Goal: Transaction & Acquisition: Purchase product/service

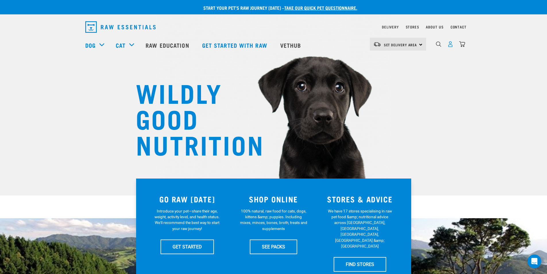
click at [451, 45] on img "dropdown navigation" at bounding box center [450, 44] width 6 height 6
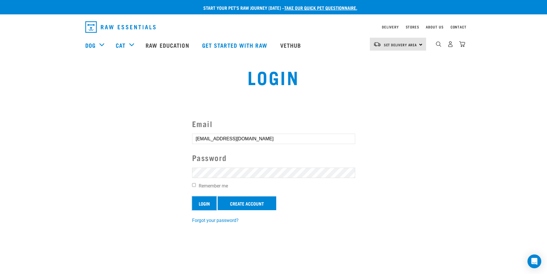
click at [205, 204] on input "Login" at bounding box center [204, 203] width 24 height 14
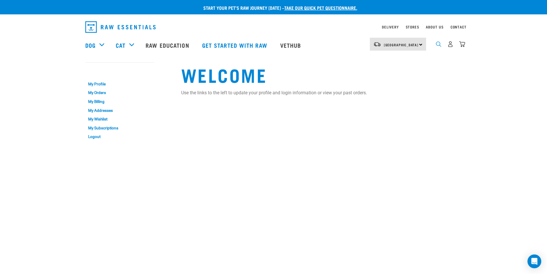
click at [437, 45] on img "dropdown navigation" at bounding box center [438, 43] width 5 height 5
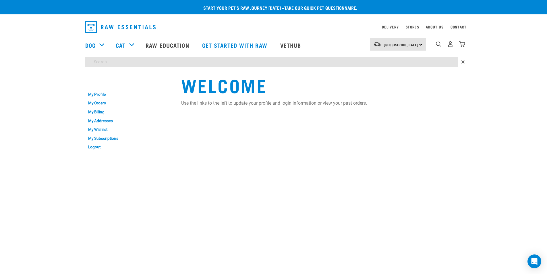
click at [139, 59] on input "search" at bounding box center [271, 62] width 373 height 10
type input "tripe"
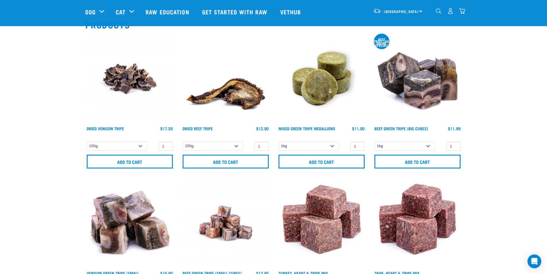
scroll to position [57, 0]
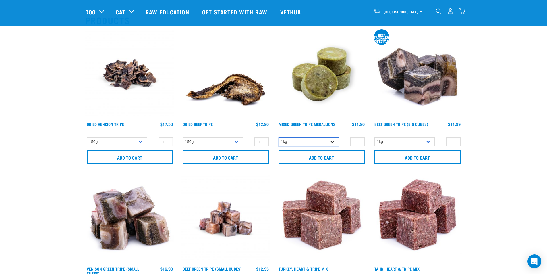
click at [336, 143] on select "1kg 3kg" at bounding box center [308, 141] width 60 height 9
select select "656871"
click at [278, 137] on select "1kg 3kg" at bounding box center [308, 141] width 60 height 9
click at [429, 141] on select "1kg 3kg" at bounding box center [404, 141] width 60 height 9
select select "346"
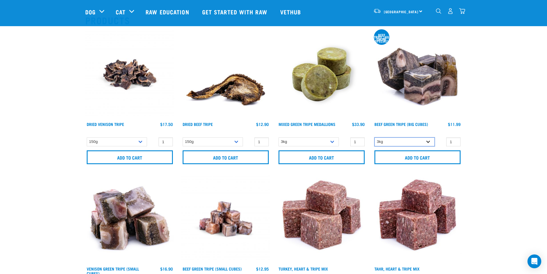
click at [374, 137] on select "1kg 3kg" at bounding box center [404, 141] width 60 height 9
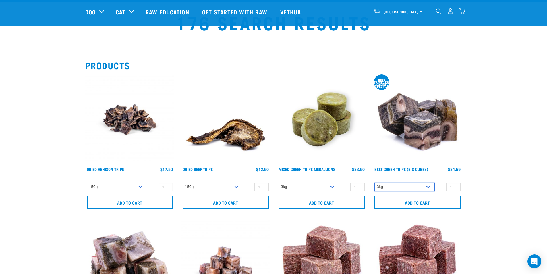
scroll to position [0, 0]
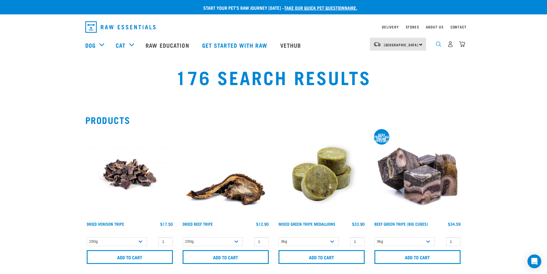
click at [439, 46] on img "dropdown navigation" at bounding box center [438, 43] width 5 height 5
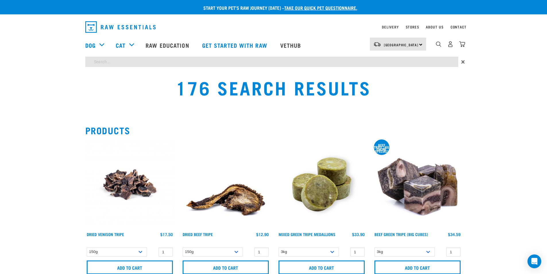
click at [135, 63] on input "search" at bounding box center [271, 62] width 373 height 10
type input "nail"
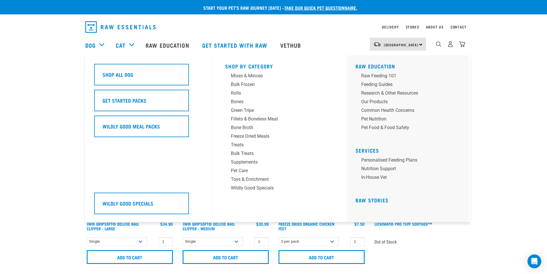
click at [101, 45] on div "Dog" at bounding box center [97, 45] width 25 height 23
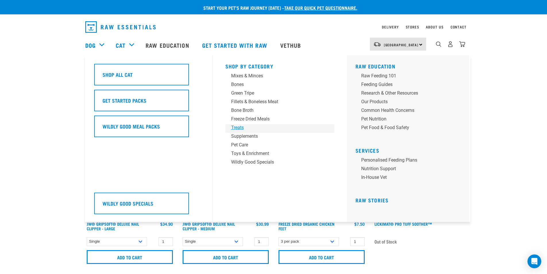
click at [239, 128] on div "Treats" at bounding box center [276, 127] width 90 height 7
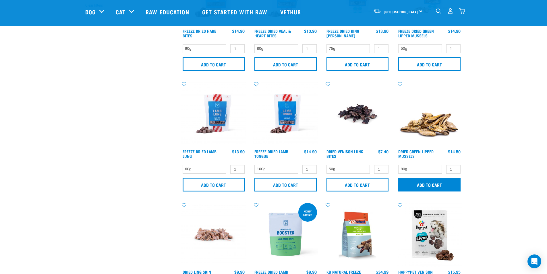
scroll to position [201, 0]
click at [429, 185] on input "Add to cart" at bounding box center [429, 184] width 62 height 14
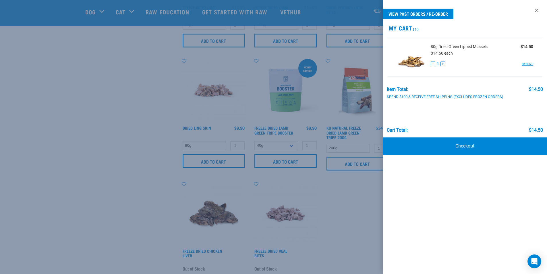
scroll to position [144, 0]
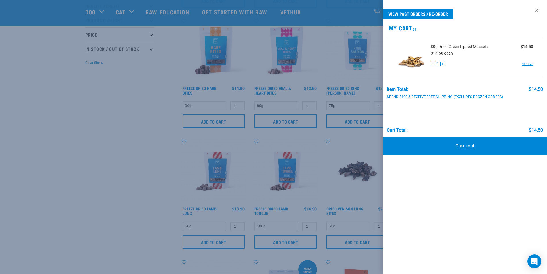
click at [125, 130] on div at bounding box center [273, 137] width 547 height 274
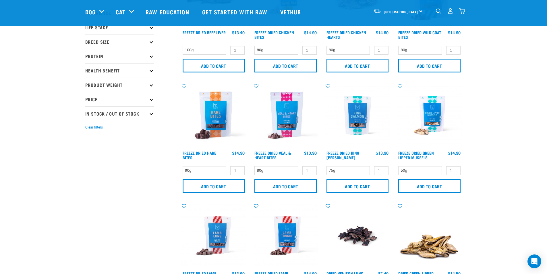
scroll to position [0, 0]
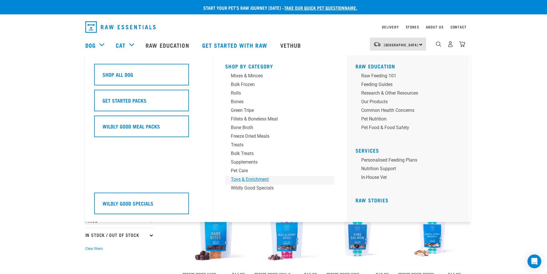
click at [246, 180] on div "Toys & Enrichment" at bounding box center [276, 179] width 90 height 7
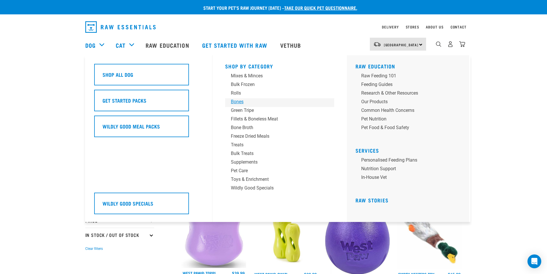
click at [239, 101] on div "Bones" at bounding box center [276, 101] width 90 height 7
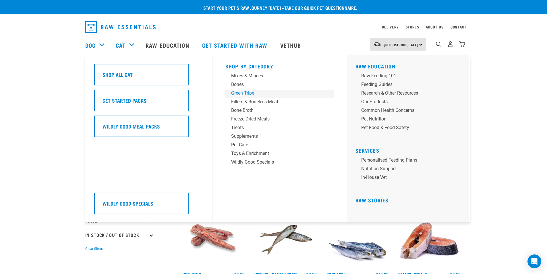
click at [236, 94] on div "Green Tripe" at bounding box center [276, 93] width 90 height 7
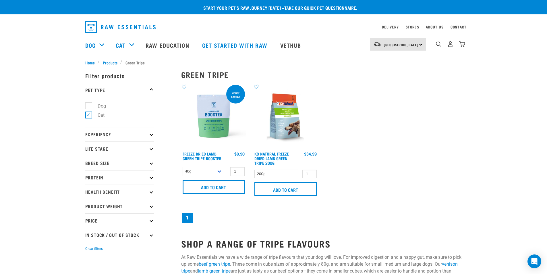
click at [91, 106] on label "Dog" at bounding box center [98, 105] width 20 height 7
click at [89, 106] on input "Dog" at bounding box center [87, 105] width 4 height 4
checkbox input "true"
click at [88, 115] on label "Cat" at bounding box center [97, 114] width 18 height 7
click at [87, 115] on input "Cat" at bounding box center [87, 114] width 4 height 4
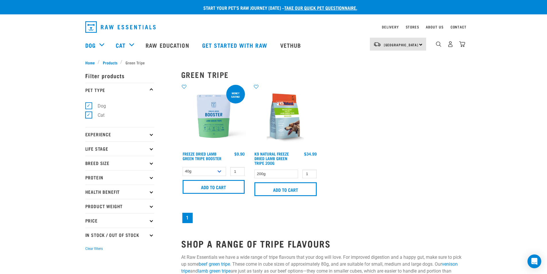
checkbox input "false"
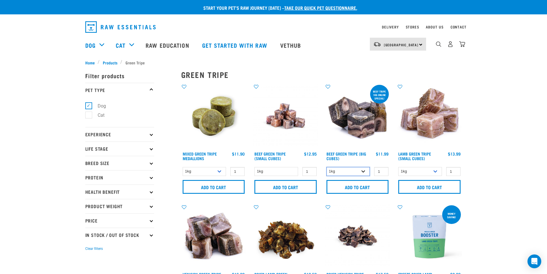
click at [363, 171] on select "1kg 3kg" at bounding box center [348, 171] width 44 height 9
select select "346"
click at [326, 167] on select "1kg 3kg" at bounding box center [348, 171] width 44 height 9
click at [220, 171] on select "1kg 3kg" at bounding box center [205, 171] width 44 height 9
select select "656871"
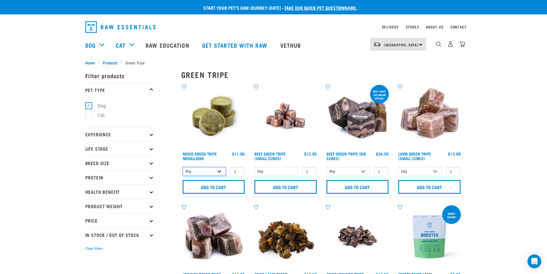
click at [183, 167] on select "1kg 3kg" at bounding box center [205, 171] width 44 height 9
click at [230, 186] on input "Add to cart" at bounding box center [214, 187] width 62 height 14
click at [361, 187] on input "Add to cart" at bounding box center [357, 187] width 62 height 14
click at [352, 187] on input "Add to cart" at bounding box center [357, 187] width 62 height 14
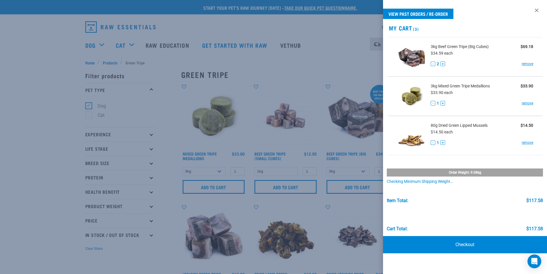
click at [89, 63] on div at bounding box center [273, 137] width 547 height 274
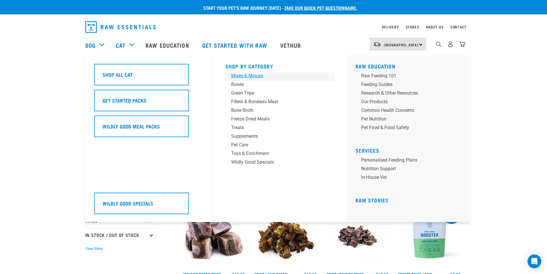
click at [239, 76] on div "Mixes & Minces" at bounding box center [276, 75] width 90 height 7
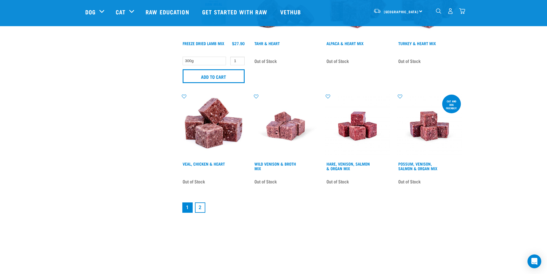
scroll to position [804, 0]
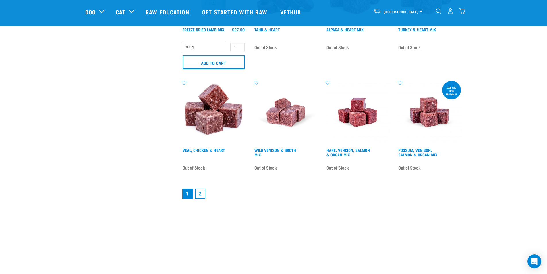
click at [200, 193] on link "2" at bounding box center [200, 193] width 10 height 10
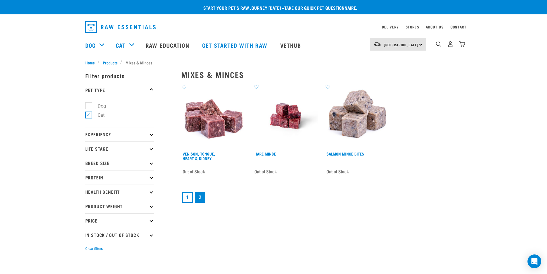
click at [188, 195] on link "1" at bounding box center [187, 197] width 10 height 10
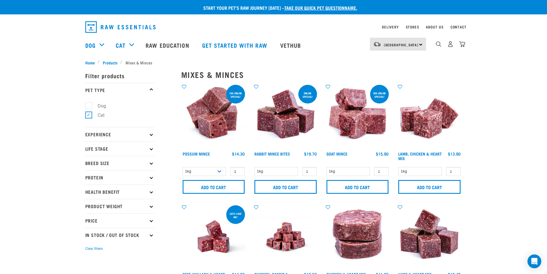
click at [89, 107] on label "Dog" at bounding box center [98, 105] width 20 height 7
click at [89, 106] on input "Dog" at bounding box center [87, 105] width 4 height 4
checkbox input "true"
click at [88, 116] on label "Cat" at bounding box center [97, 114] width 18 height 7
click at [86, 116] on input "Cat" at bounding box center [87, 114] width 4 height 4
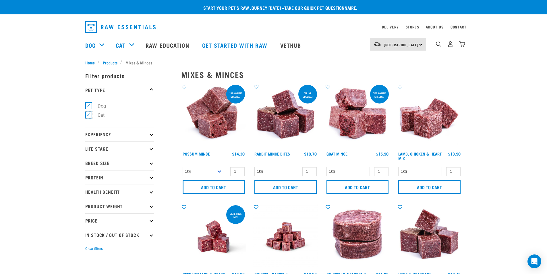
checkbox input "false"
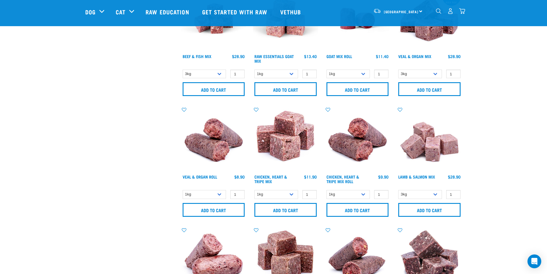
scroll to position [431, 0]
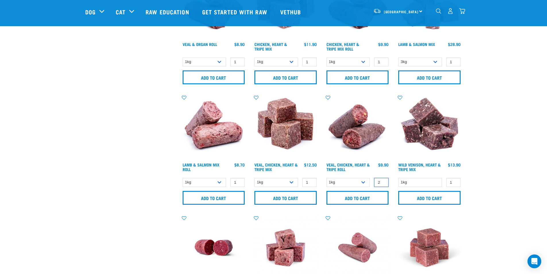
click at [382, 181] on input "2" at bounding box center [381, 182] width 14 height 9
type input "3"
click at [382, 181] on input "3" at bounding box center [381, 182] width 14 height 9
click at [361, 197] on input "Add to cart" at bounding box center [357, 198] width 62 height 14
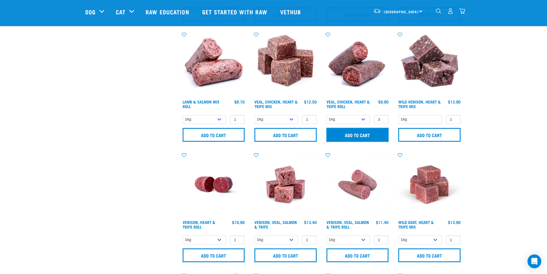
scroll to position [517, 0]
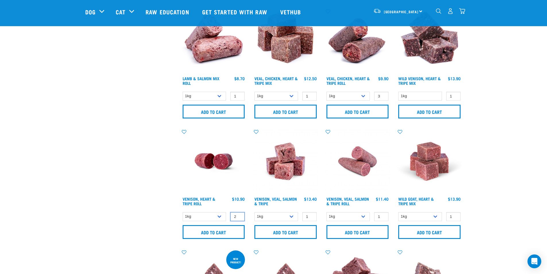
click at [239, 215] on input "2" at bounding box center [237, 216] width 14 height 9
type input "3"
click at [238, 215] on input "3" at bounding box center [237, 216] width 14 height 9
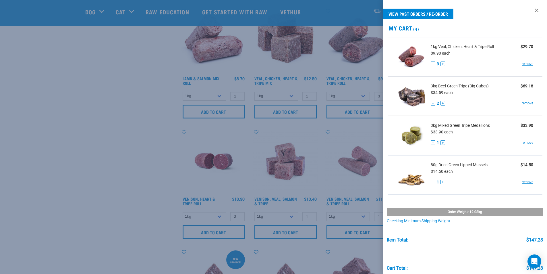
click at [217, 230] on div at bounding box center [273, 137] width 547 height 274
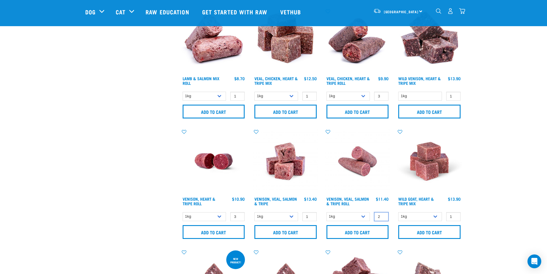
click at [382, 215] on input "2" at bounding box center [381, 216] width 14 height 9
type input "3"
click at [382, 215] on input "3" at bounding box center [381, 216] width 14 height 9
click at [366, 229] on input "Add to cart" at bounding box center [357, 232] width 62 height 14
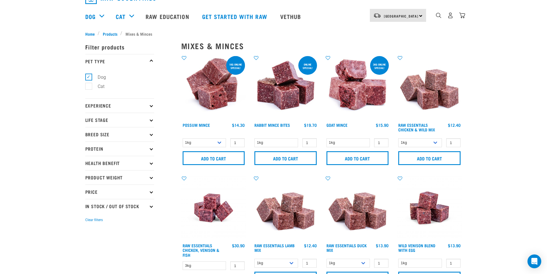
scroll to position [0, 0]
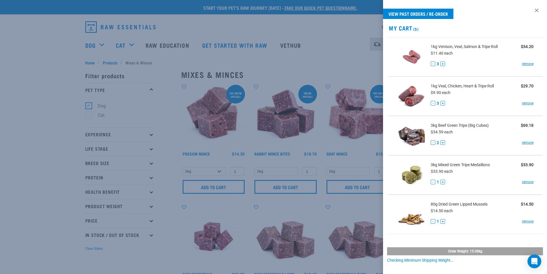
click at [102, 43] on div at bounding box center [273, 137] width 547 height 274
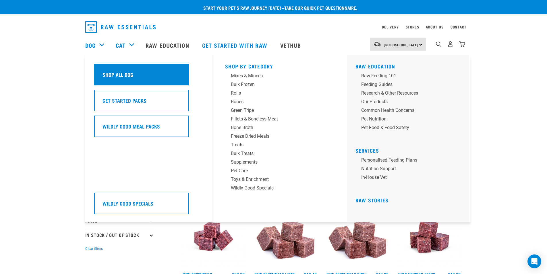
click at [110, 69] on div "Shop All Dog" at bounding box center [141, 75] width 95 height 22
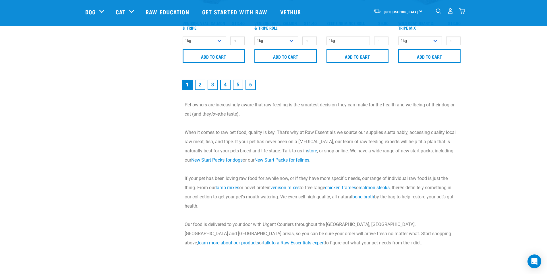
scroll to position [947, 0]
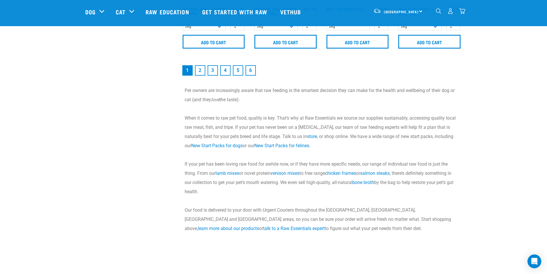
click at [199, 71] on link "2" at bounding box center [200, 70] width 10 height 10
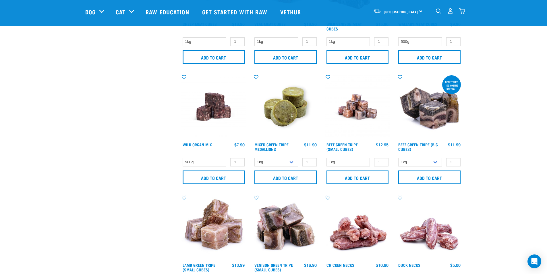
scroll to position [890, 0]
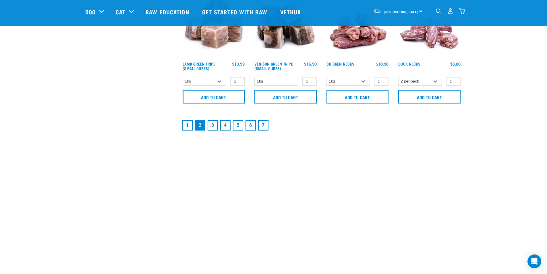
click at [211, 125] on link "3" at bounding box center [213, 125] width 10 height 10
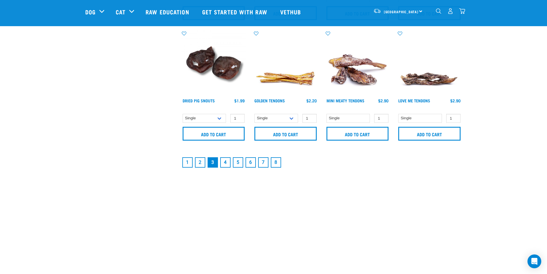
scroll to position [861, 0]
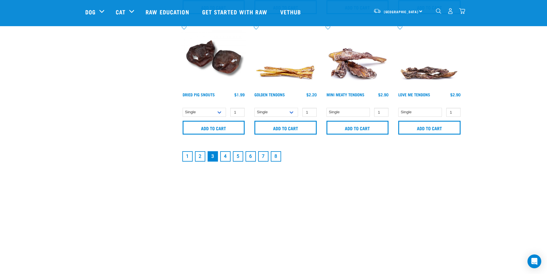
click at [228, 157] on link "4" at bounding box center [225, 156] width 10 height 10
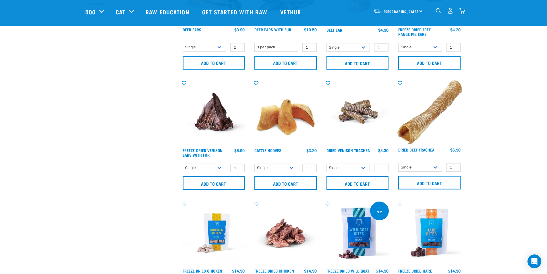
scroll to position [230, 0]
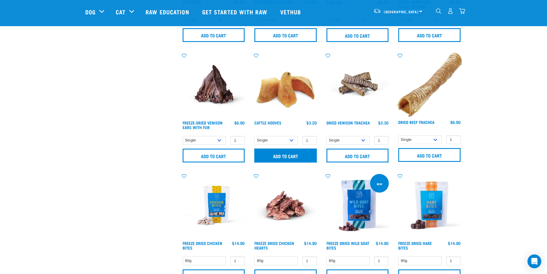
click at [279, 154] on input "Add to cart" at bounding box center [285, 155] width 62 height 14
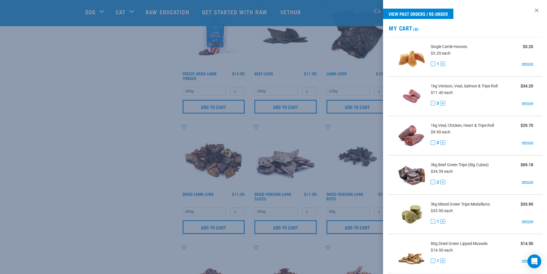
scroll to position [775, 0]
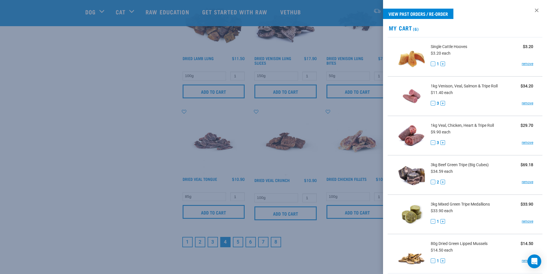
click at [211, 242] on div at bounding box center [273, 137] width 547 height 274
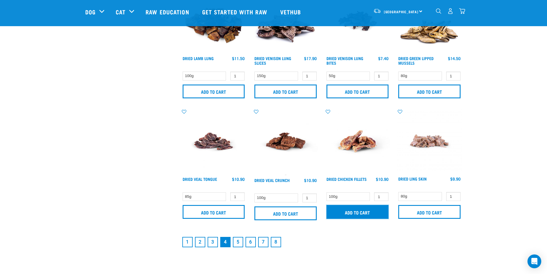
click at [356, 213] on input "Add to cart" at bounding box center [357, 212] width 62 height 14
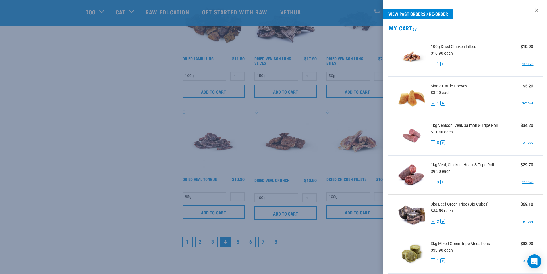
click at [212, 241] on div at bounding box center [273, 137] width 547 height 274
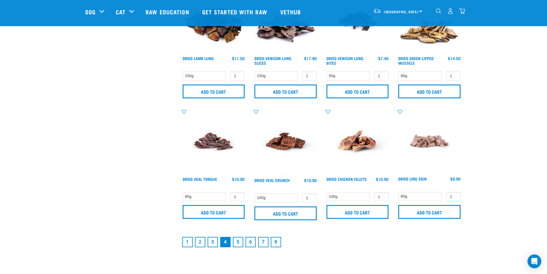
click at [213, 242] on link "3" at bounding box center [213, 242] width 10 height 10
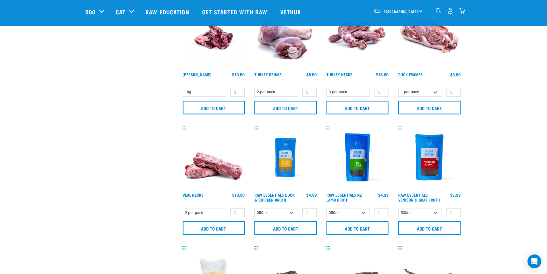
scroll to position [402, 0]
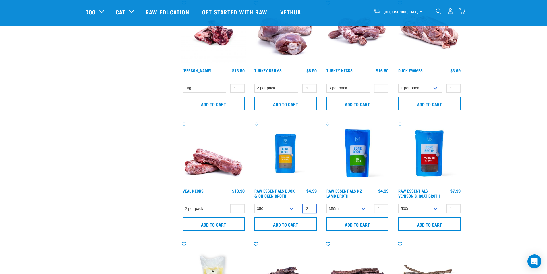
click at [311, 207] on input "2" at bounding box center [309, 208] width 14 height 9
type input "3"
click at [311, 207] on input "3" at bounding box center [309, 208] width 14 height 9
click at [301, 222] on input "Add to cart" at bounding box center [285, 224] width 62 height 14
click at [383, 207] on input "2" at bounding box center [381, 208] width 14 height 9
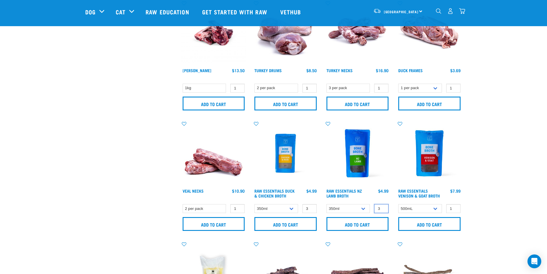
type input "3"
click at [383, 207] on input "3" at bounding box center [381, 208] width 14 height 9
click at [368, 222] on input "Add to cart" at bounding box center [357, 224] width 62 height 14
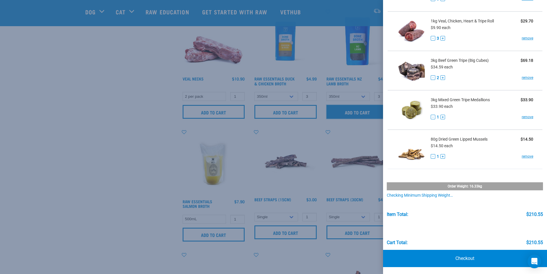
scroll to position [517, 0]
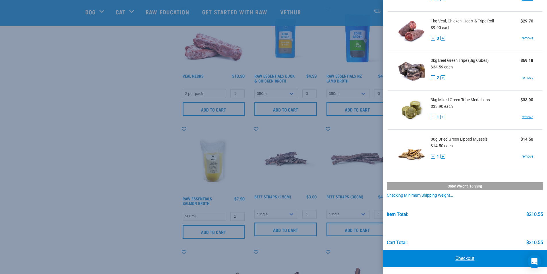
click at [463, 258] on link "Checkout" at bounding box center [465, 257] width 164 height 17
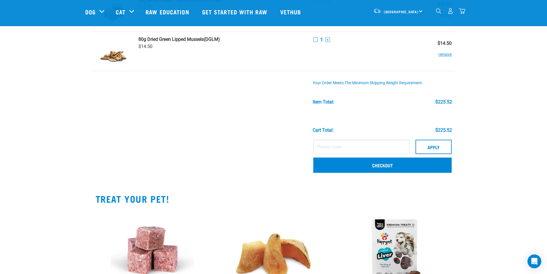
scroll to position [344, 0]
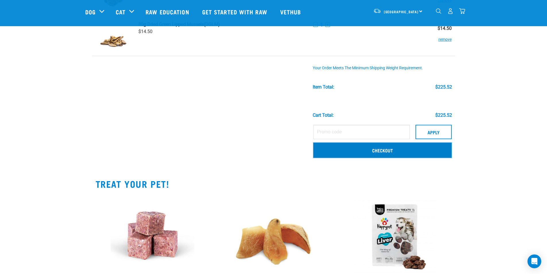
click at [389, 150] on link "Checkout" at bounding box center [382, 149] width 138 height 15
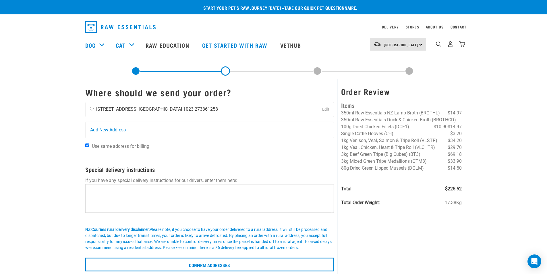
click at [91, 109] on input "radio" at bounding box center [92, 108] width 4 height 4
radio input "true"
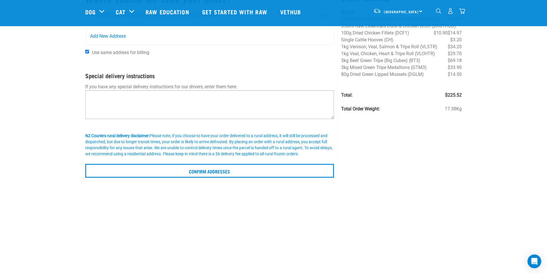
scroll to position [57, 0]
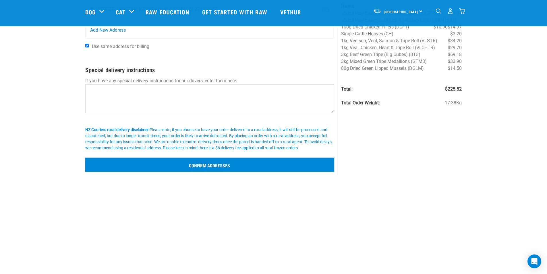
click at [203, 164] on input "Confirm addresses" at bounding box center [209, 165] width 249 height 14
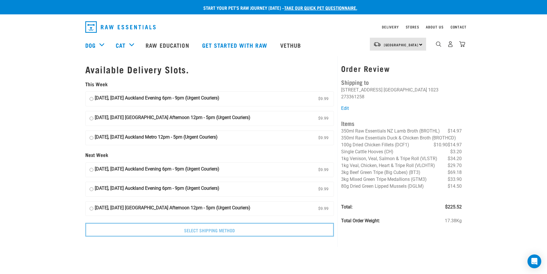
click at [92, 99] on input "[DATE], [DATE] Auckland Evening 6pm - 9pm (Urgent Couriers) $9.99" at bounding box center [92, 98] width 4 height 9
radio input "true"
